Goal: Find specific page/section: Find specific page/section

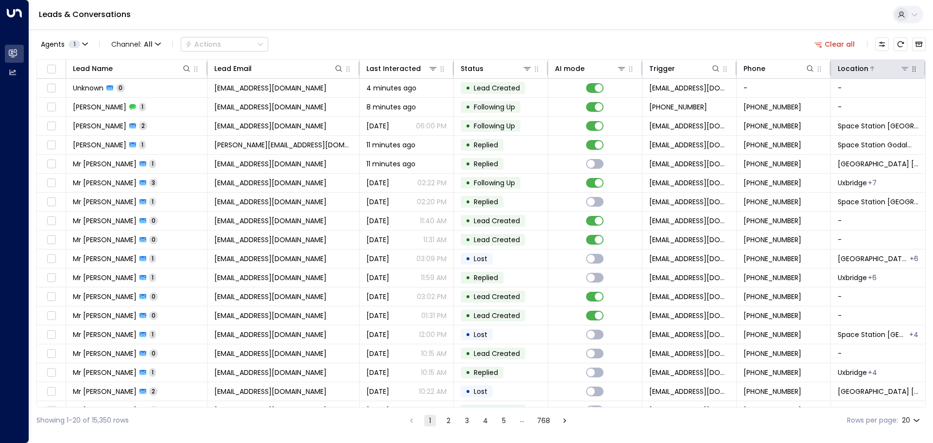
click at [901, 67] on icon at bounding box center [905, 69] width 8 height 8
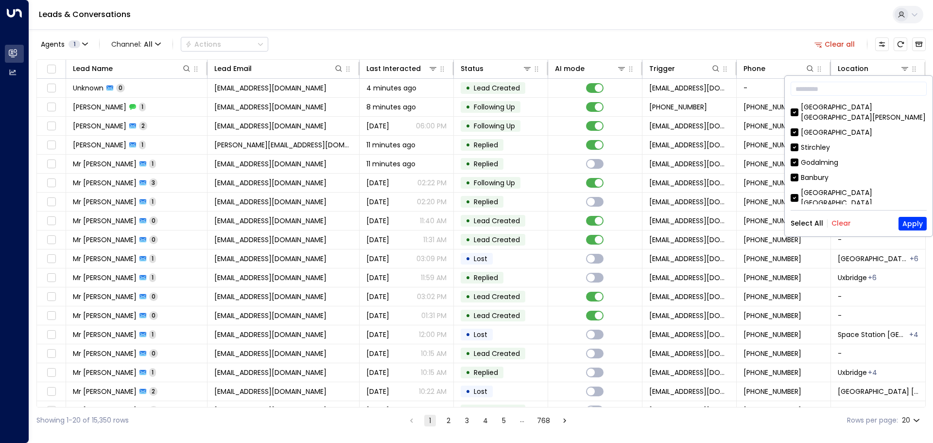
click at [840, 221] on button "Clear" at bounding box center [840, 223] width 19 height 8
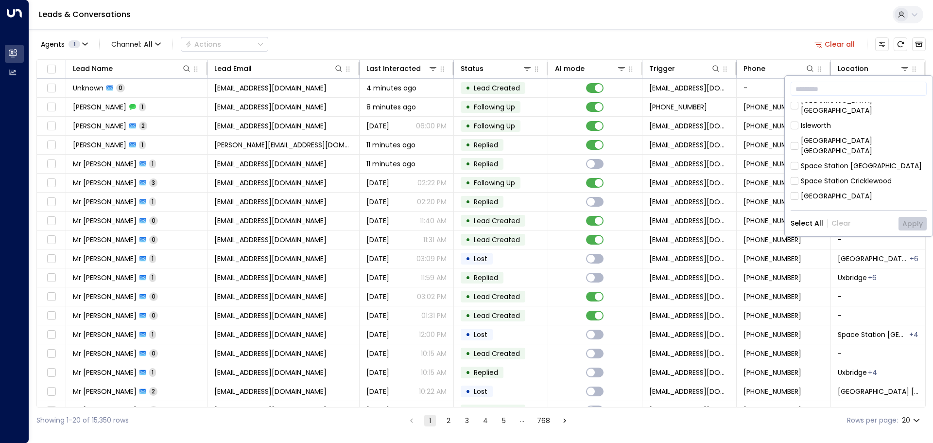
scroll to position [556, 0]
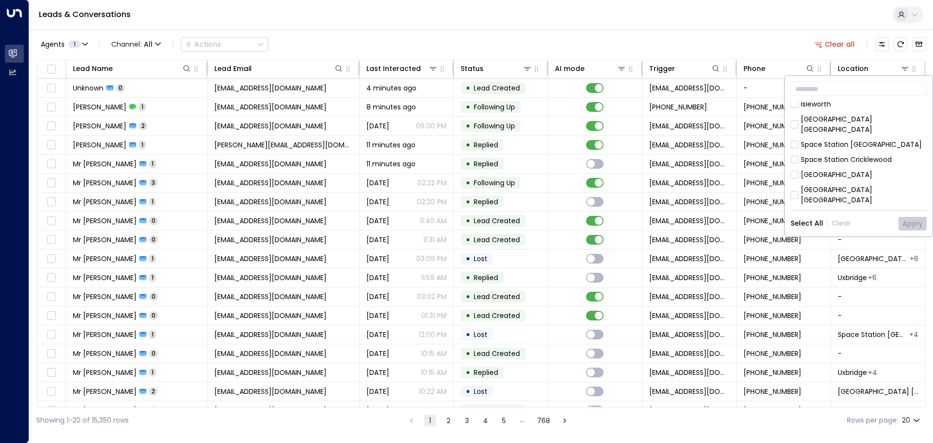
click at [853, 170] on div "[GEOGRAPHIC_DATA]" at bounding box center [836, 175] width 71 height 10
click at [913, 224] on button "Apply" at bounding box center [912, 224] width 28 height 14
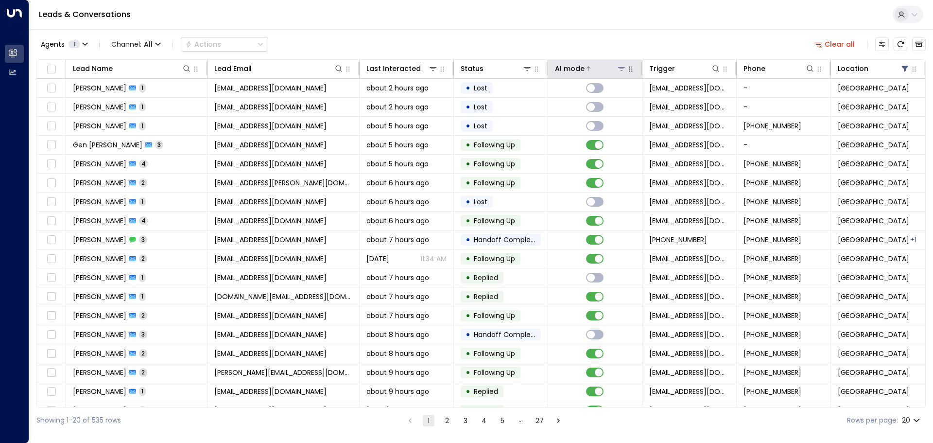
click at [619, 68] on icon at bounding box center [622, 69] width 8 height 8
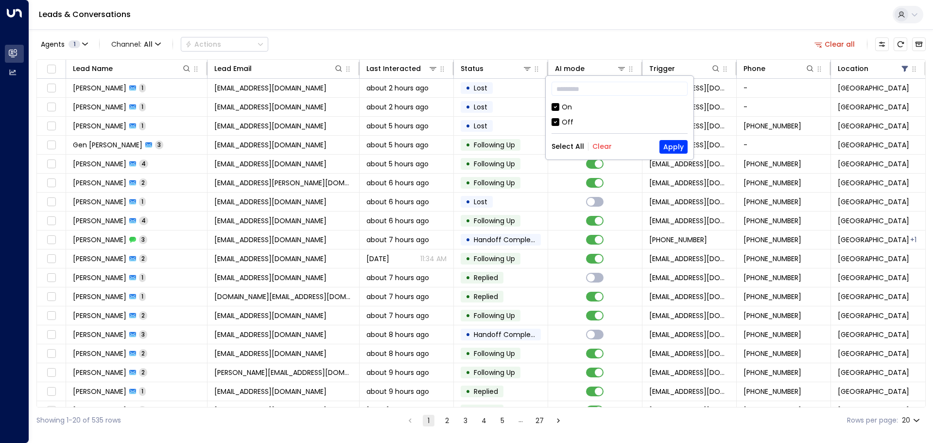
click at [566, 124] on div "Off" at bounding box center [568, 122] width 12 height 10
click at [677, 147] on button "Apply" at bounding box center [673, 147] width 28 height 14
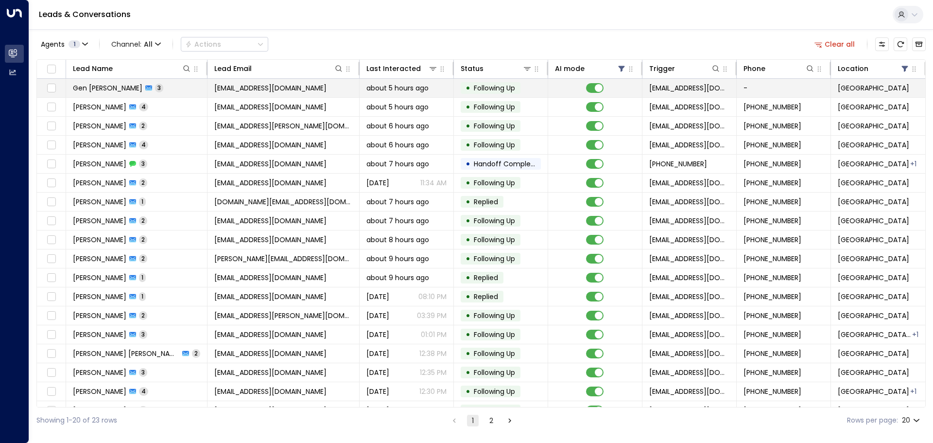
click at [482, 87] on span "Following Up" at bounding box center [494, 88] width 41 height 10
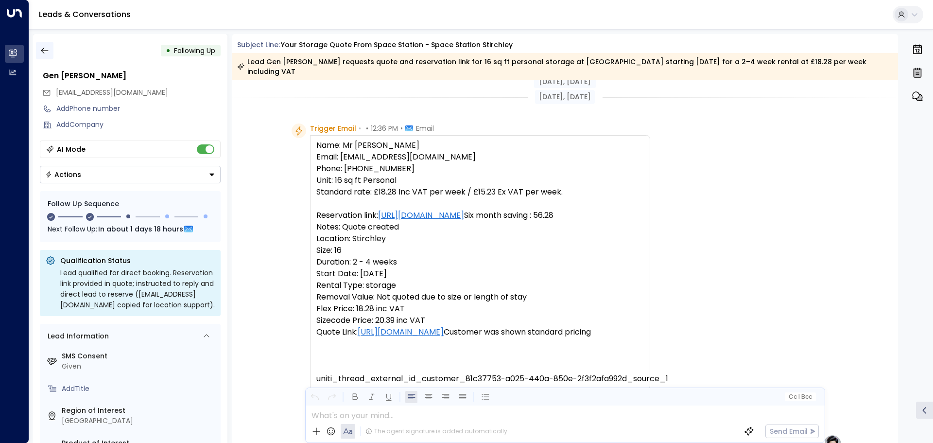
click at [42, 52] on icon "button" at bounding box center [44, 51] width 7 height 6
